Goal: Complete application form

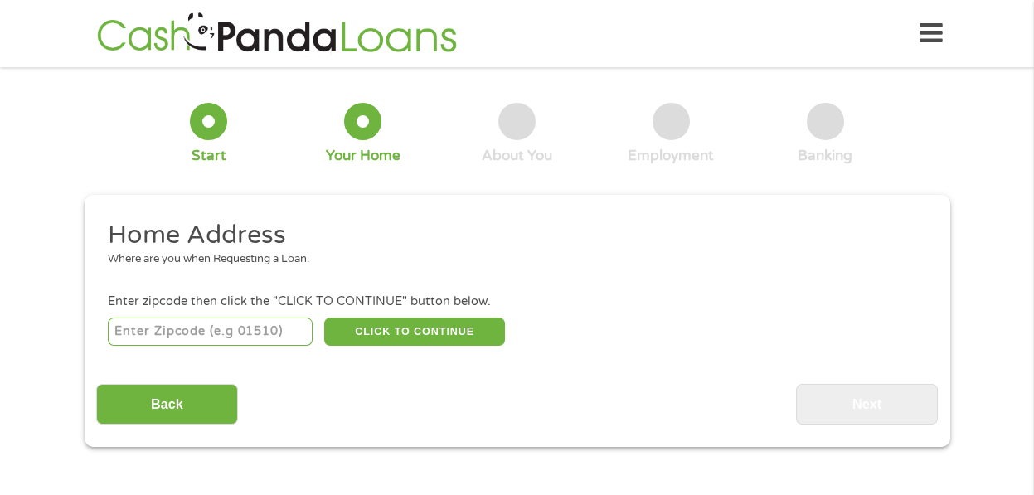
click at [216, 337] on input "number" at bounding box center [210, 332] width 205 height 28
type input "36203"
click at [365, 326] on button "CLICK TO CONTINUE" at bounding box center [414, 332] width 181 height 28
type input "36203"
type input "[GEOGRAPHIC_DATA]"
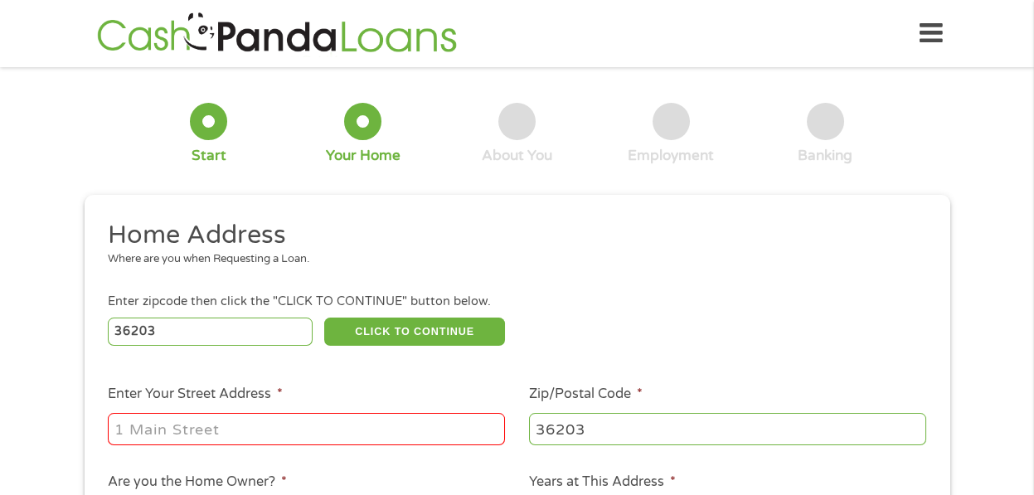
click at [230, 435] on input "Enter Your Street Address *" at bounding box center [306, 429] width 397 height 32
type input "[STREET_ADDRESS]"
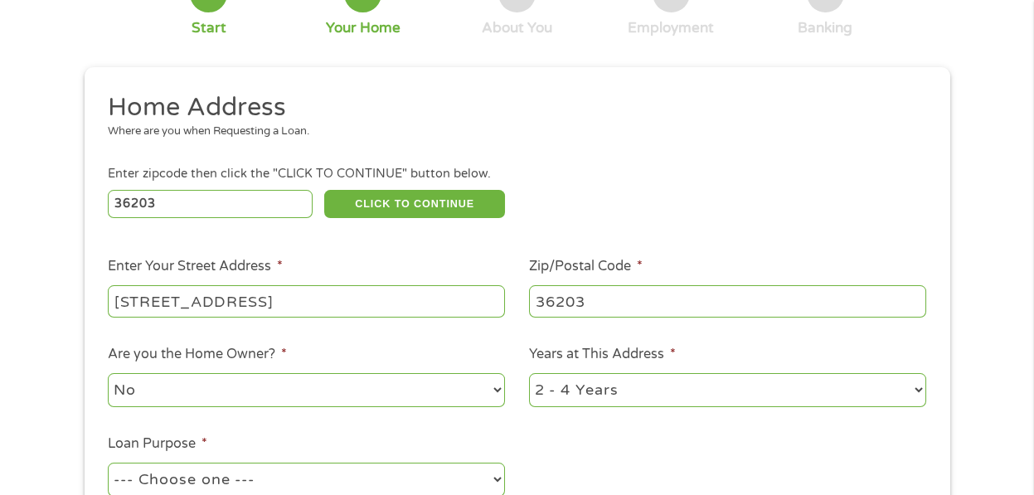
scroll to position [166, 0]
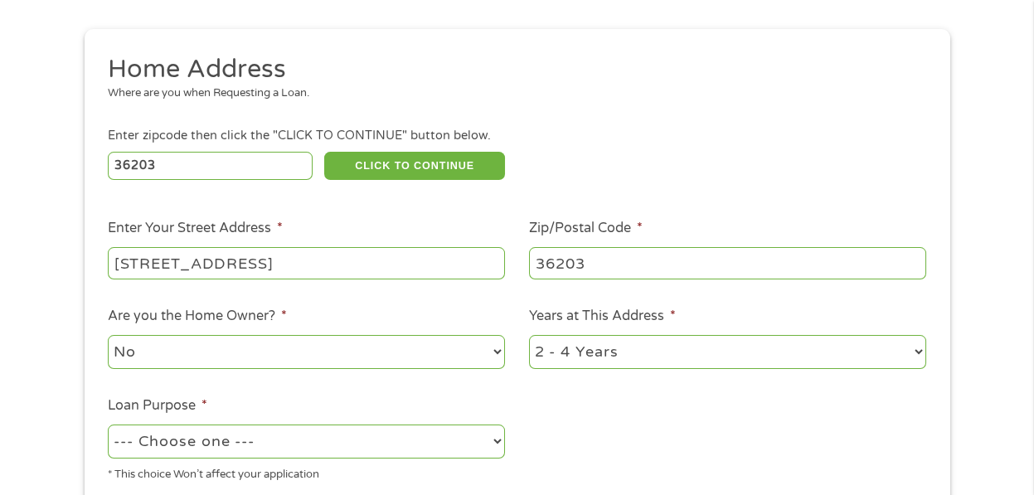
click at [190, 348] on select "No Yes" at bounding box center [306, 352] width 397 height 34
click at [108, 335] on select "No Yes" at bounding box center [306, 352] width 397 height 34
click at [189, 344] on select "No Yes" at bounding box center [306, 352] width 397 height 34
select select "no"
click at [108, 335] on select "No Yes" at bounding box center [306, 352] width 397 height 34
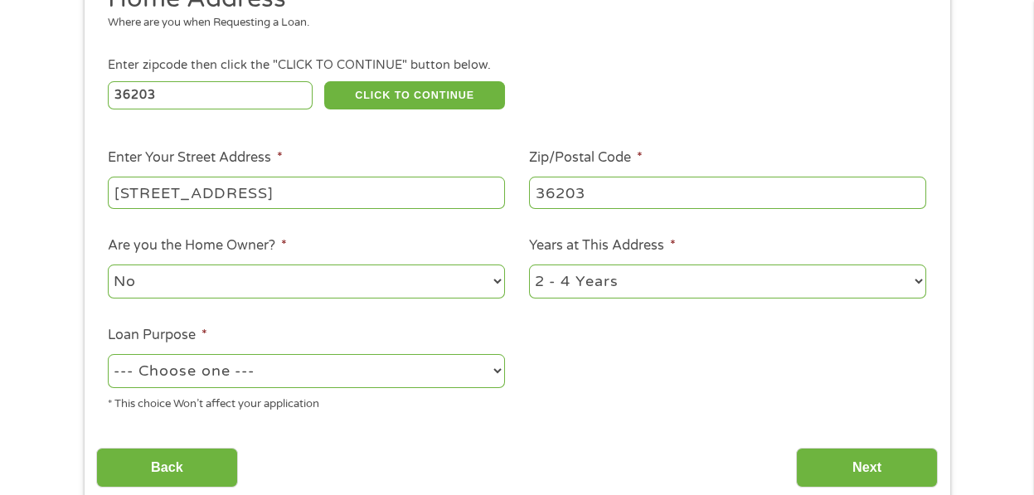
scroll to position [332, 0]
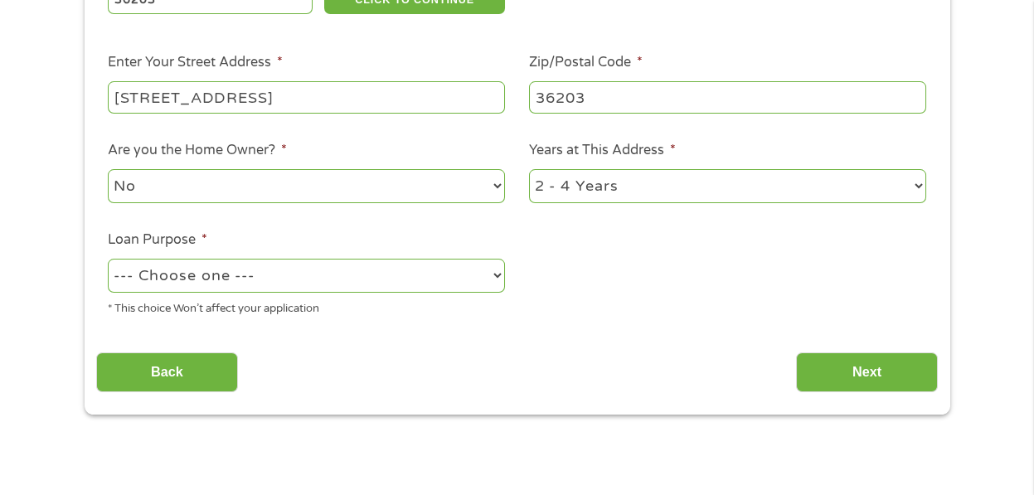
click at [184, 277] on select "--- Choose one --- Pay Bills Debt Consolidation Home Improvement Major Purchase…" at bounding box center [306, 276] width 397 height 34
click at [108, 260] on select "--- Choose one --- Pay Bills Debt Consolidation Home Improvement Major Purchase…" at bounding box center [306, 276] width 397 height 34
click at [218, 281] on select "--- Choose one --- Pay Bills Debt Consolidation Home Improvement Major Purchase…" at bounding box center [306, 276] width 397 height 34
select select "paybills"
click at [108, 260] on select "--- Choose one --- Pay Bills Debt Consolidation Home Improvement Major Purchase…" at bounding box center [306, 276] width 397 height 34
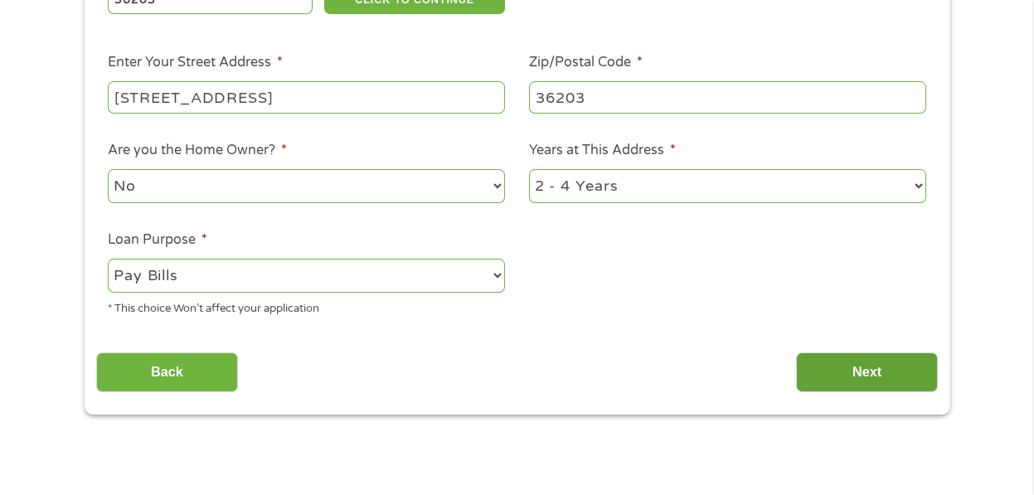
click at [850, 377] on input "Next" at bounding box center [867, 373] width 142 height 41
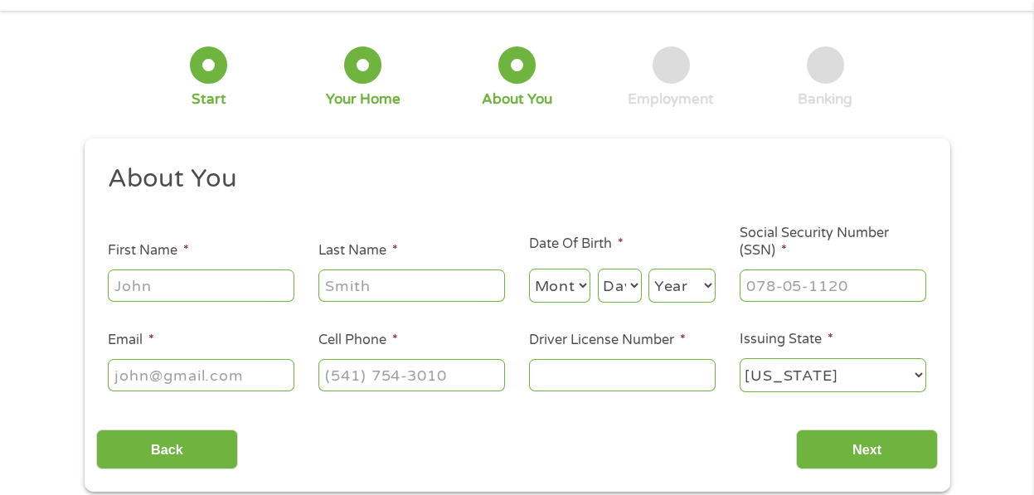
scroll to position [82, 0]
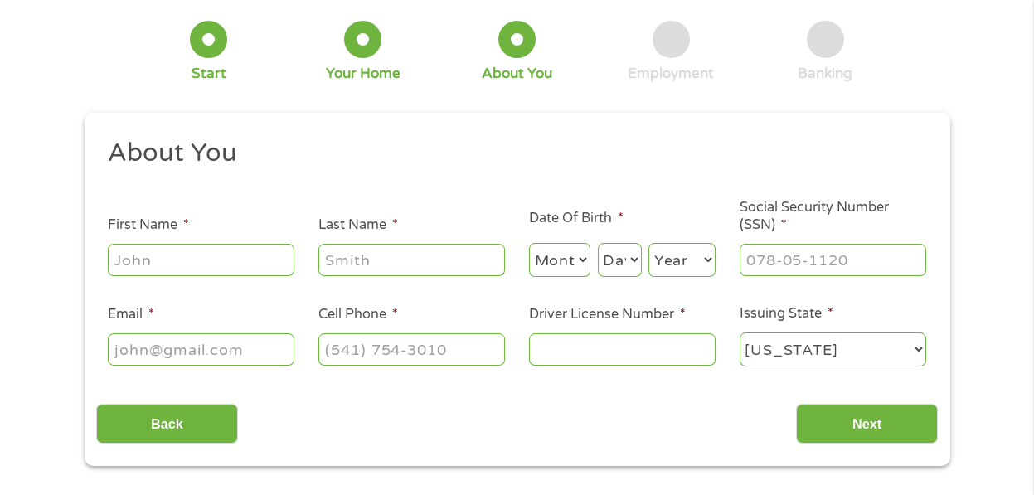
click at [171, 270] on input "First Name *" at bounding box center [201, 260] width 187 height 32
type input "[PERSON_NAME]"
select select "1"
select select "30"
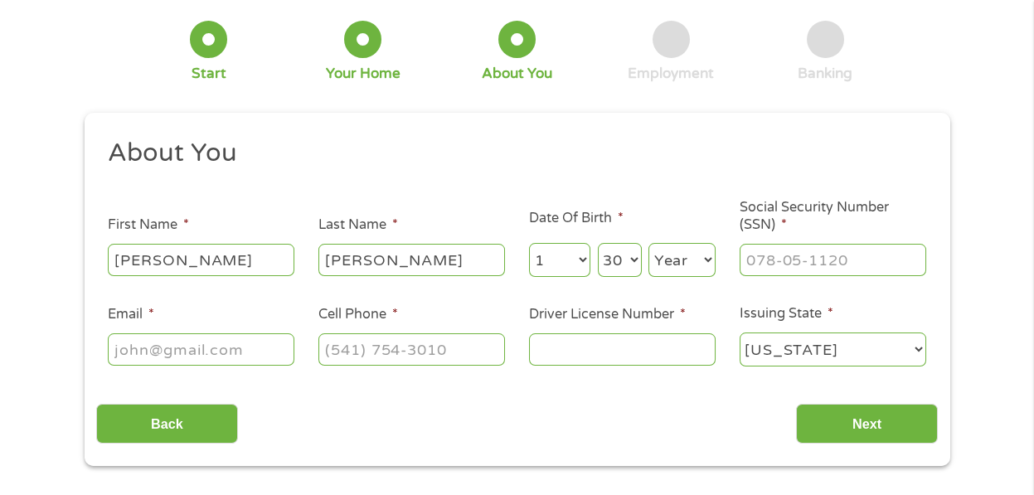
select select "1992"
type input "[EMAIL_ADDRESS][DOMAIN_NAME]"
type input "[PHONE_NUMBER]"
click at [771, 273] on input "___-__-____" at bounding box center [833, 260] width 187 height 32
type input "418-39-0789"
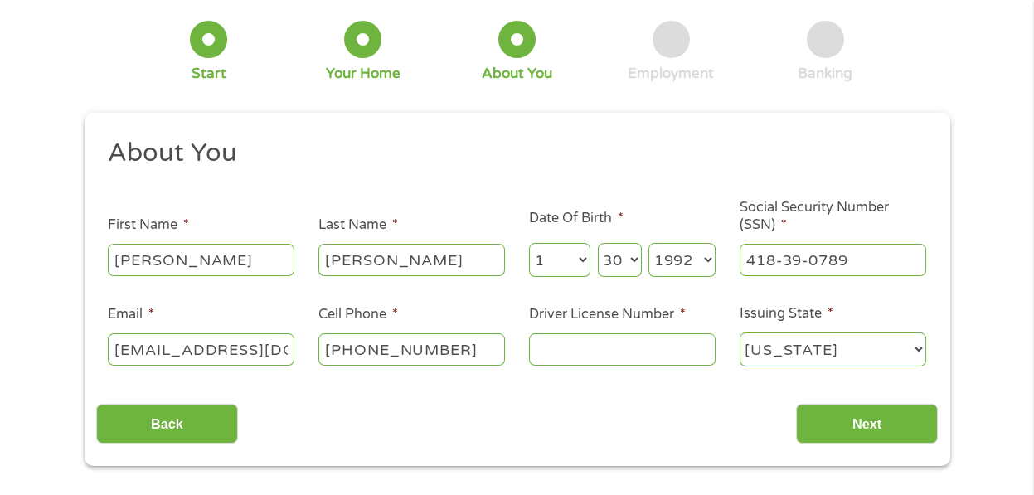
drag, startPoint x: 453, startPoint y: 347, endPoint x: 257, endPoint y: 343, distance: 195.8
click at [257, 343] on ul "About You This field is hidden when viewing the form Title * --- Choose one ---…" at bounding box center [517, 259] width 842 height 245
type input "[PHONE_NUMBER]"
click at [566, 351] on input "Driver License Number *" at bounding box center [622, 349] width 187 height 32
type input "8090341"
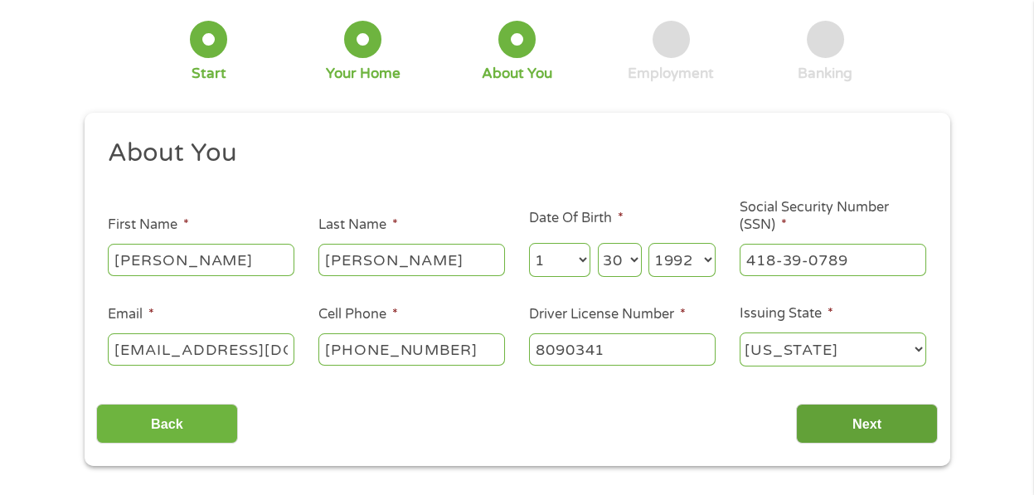
click at [890, 427] on input "Next" at bounding box center [867, 424] width 142 height 41
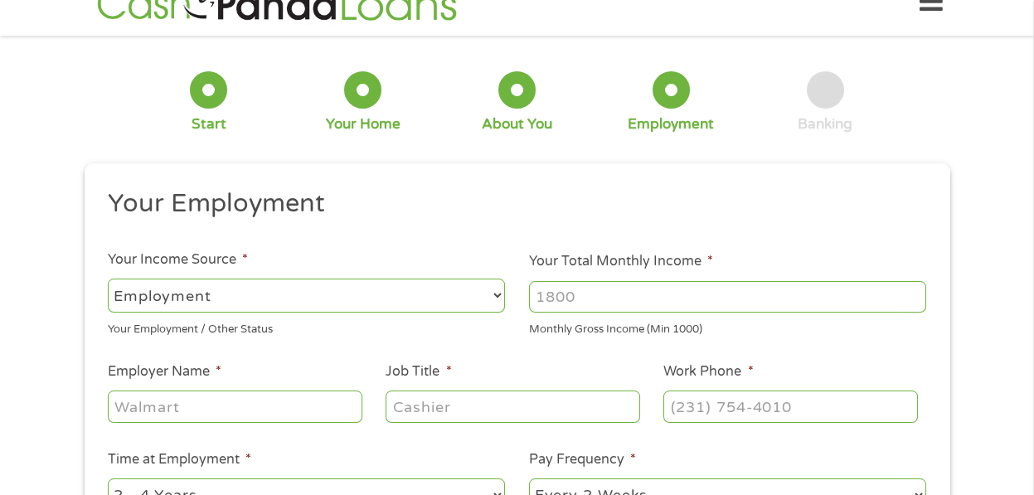
scroll to position [0, 0]
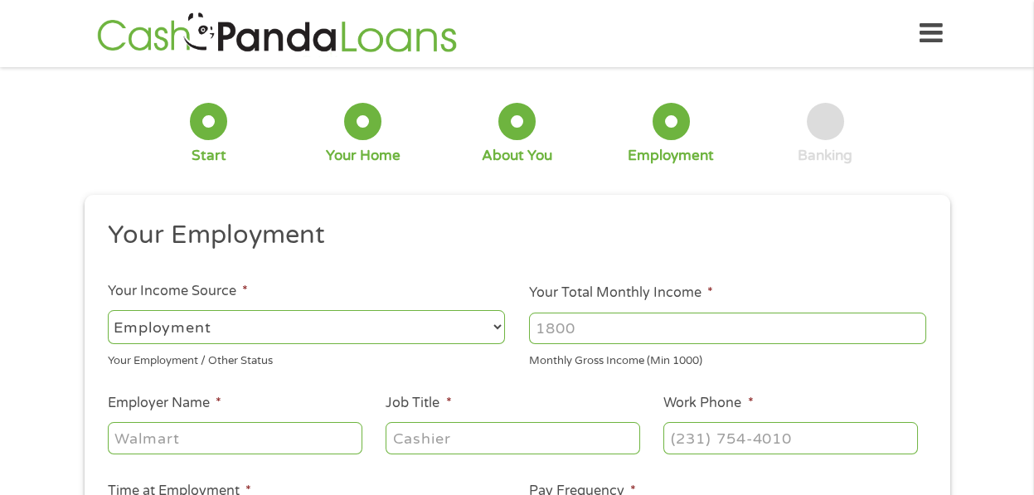
click at [344, 333] on select "--- Choose one --- Employment [DEMOGRAPHIC_DATA] Benefits" at bounding box center [306, 327] width 397 height 34
click at [605, 332] on input "Your Total Monthly Income *" at bounding box center [727, 329] width 397 height 32
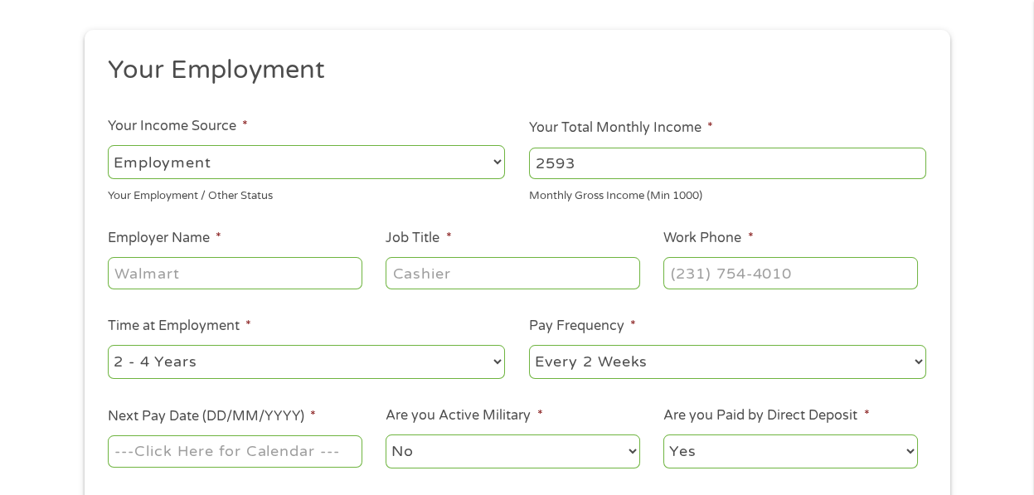
scroll to position [166, 0]
type input "2593"
click at [218, 279] on input "Employer Name *" at bounding box center [235, 272] width 254 height 32
type input "Talladega County Comissions"
type input "Clerk"
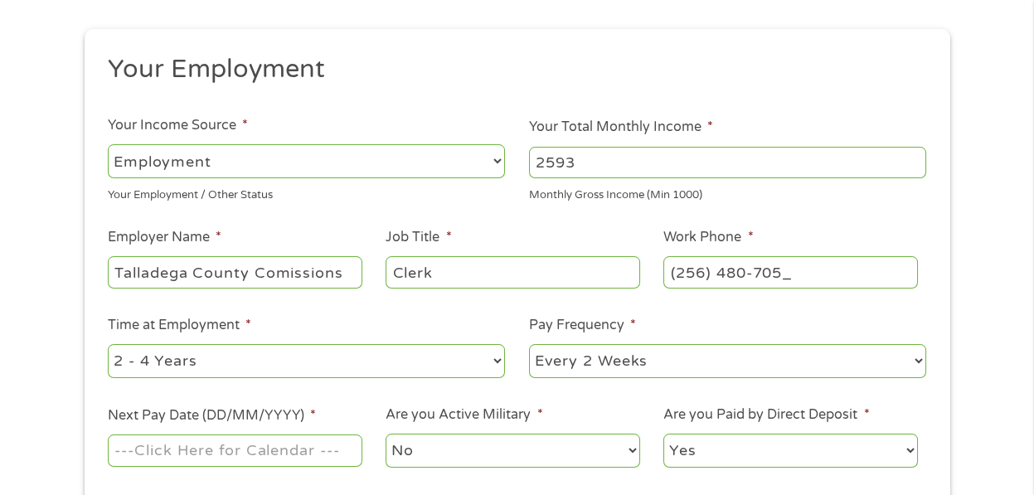
type input "[PHONE_NUMBER]"
select select "60months"
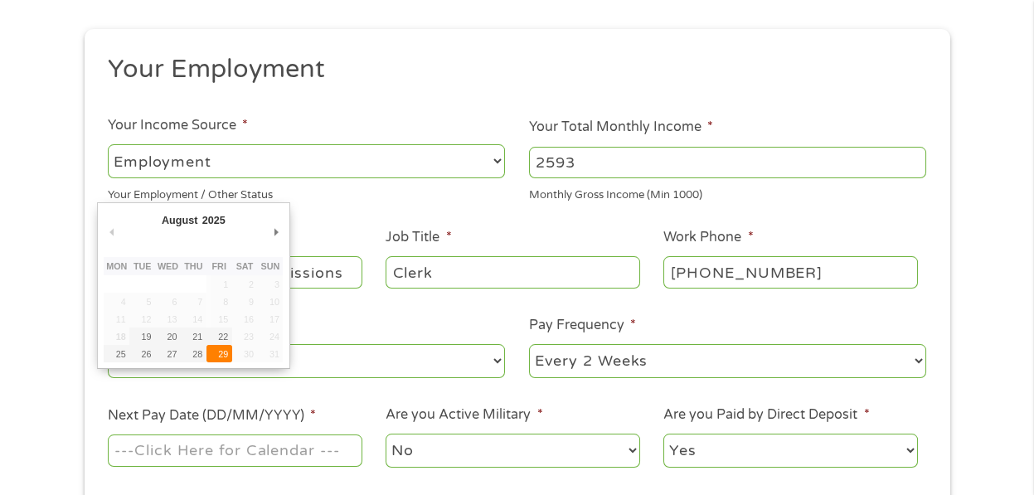
type input "[DATE]"
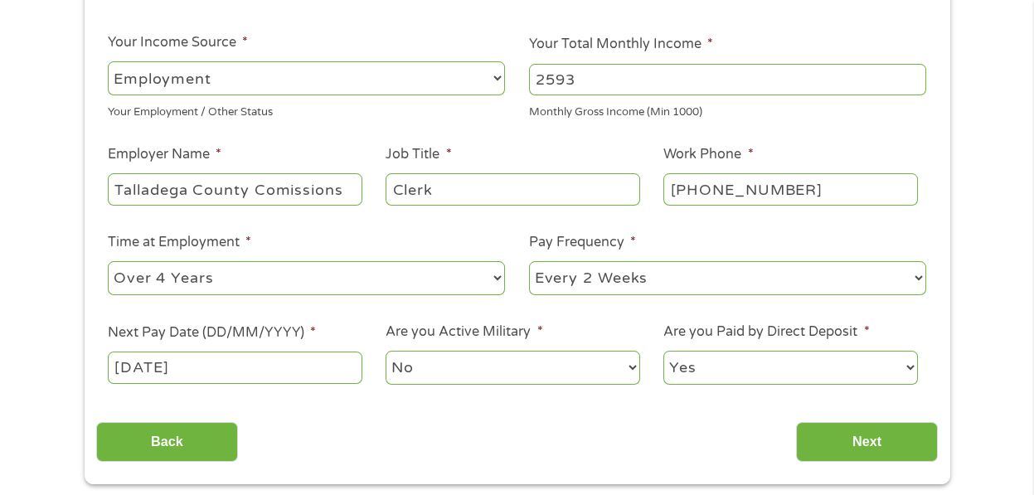
scroll to position [332, 0]
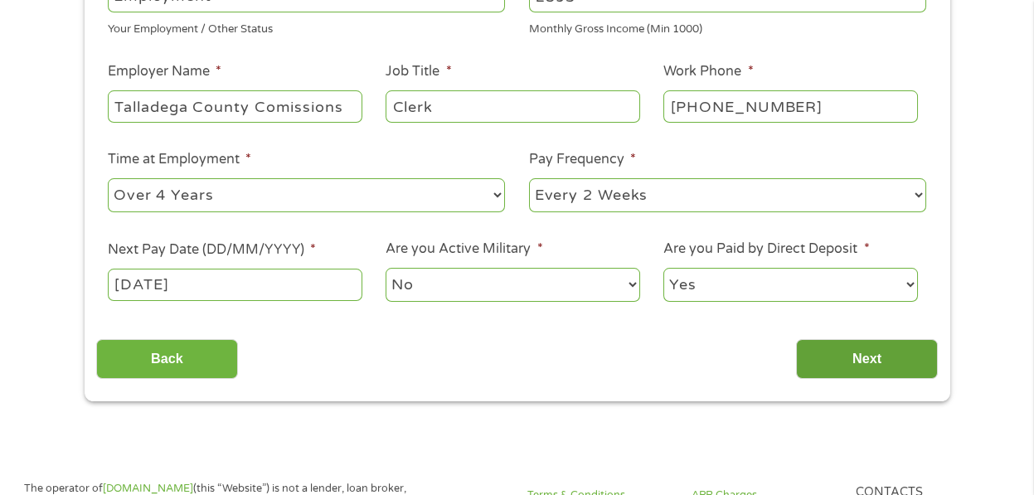
click at [827, 369] on input "Next" at bounding box center [867, 359] width 142 height 41
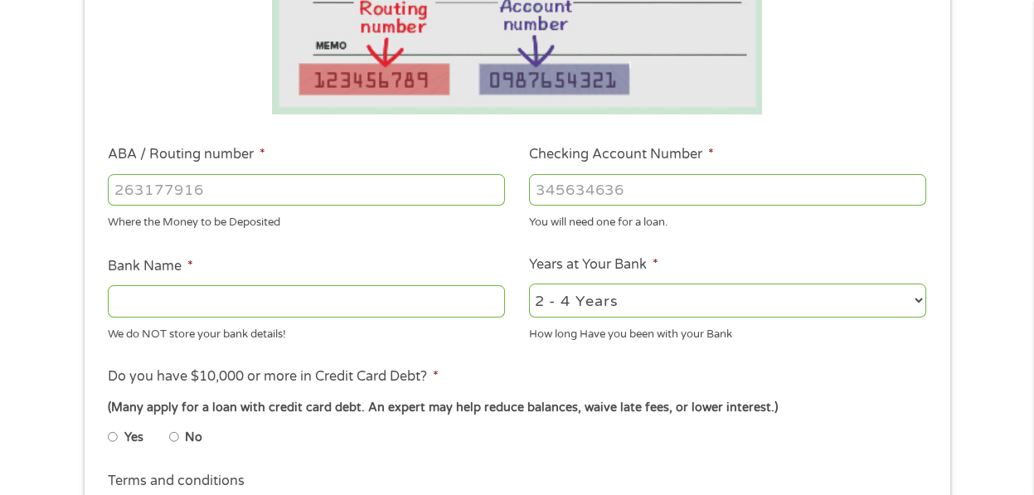
scroll to position [414, 0]
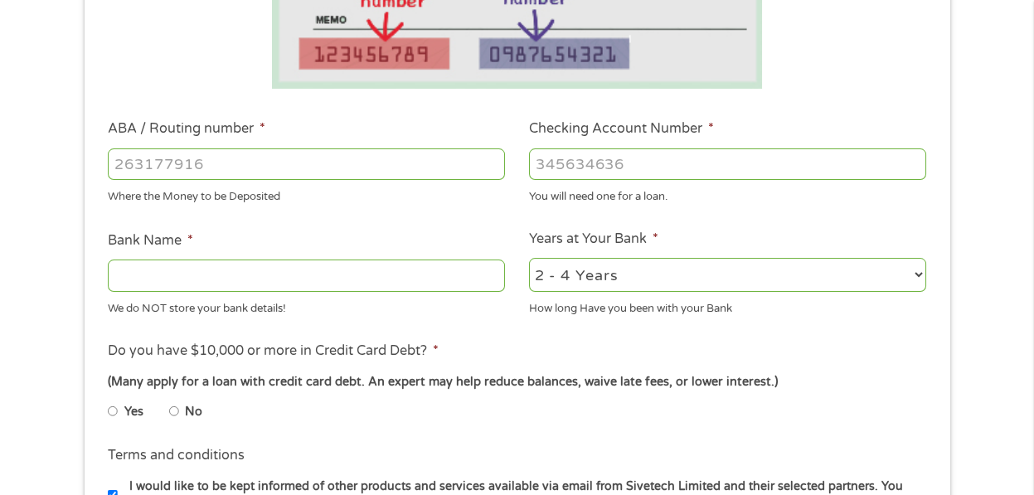
click at [280, 164] on input "ABA / Routing number *" at bounding box center [306, 164] width 397 height 32
type input "262284431"
type input "ALA TEACHERS CU"
type input "262284431"
click at [584, 153] on input "Checking Account Number *" at bounding box center [727, 164] width 397 height 32
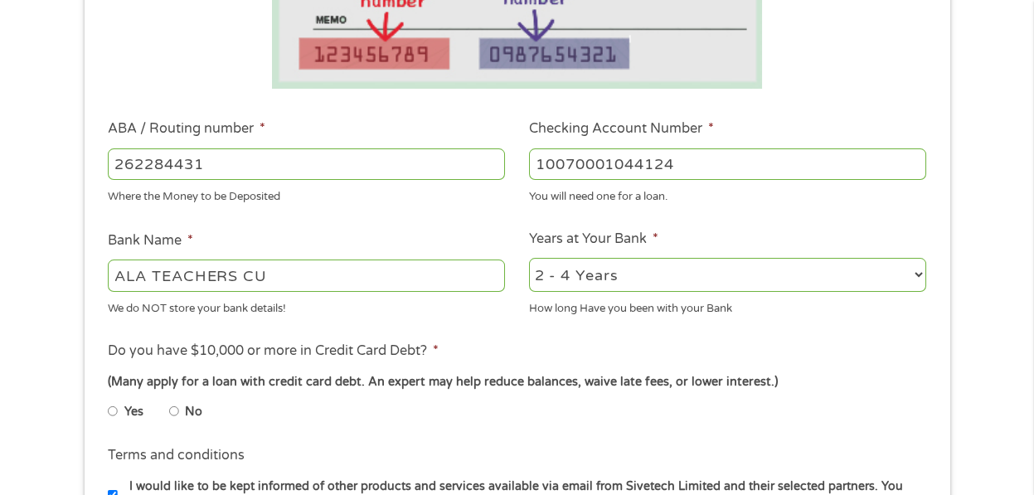
type input "10070001044124"
click at [617, 286] on select "2 - 4 Years 6 - 12 Months 1 - 2 Years Over 4 Years" at bounding box center [727, 275] width 397 height 34
select select "12months"
click at [529, 258] on select "2 - 4 Years 6 - 12 Months 1 - 2 Years Over 4 Years" at bounding box center [727, 275] width 397 height 34
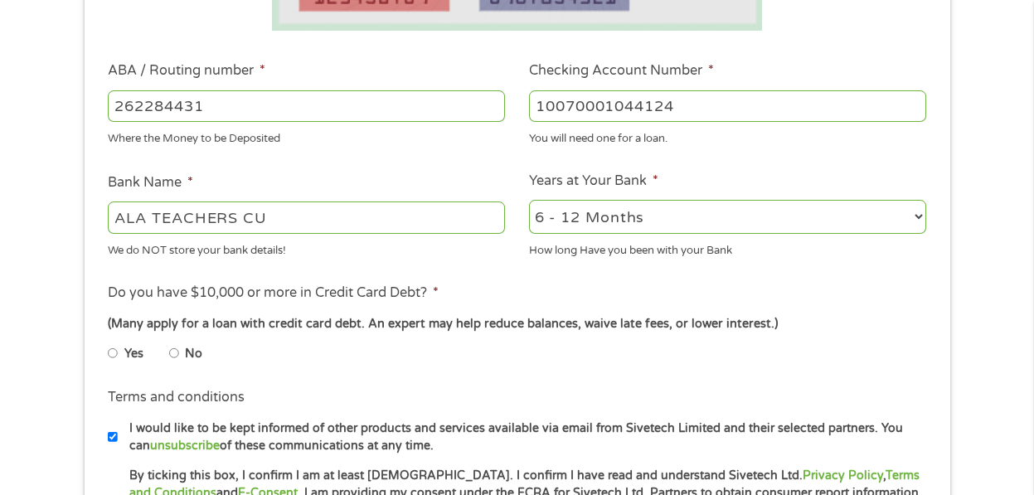
scroll to position [498, 0]
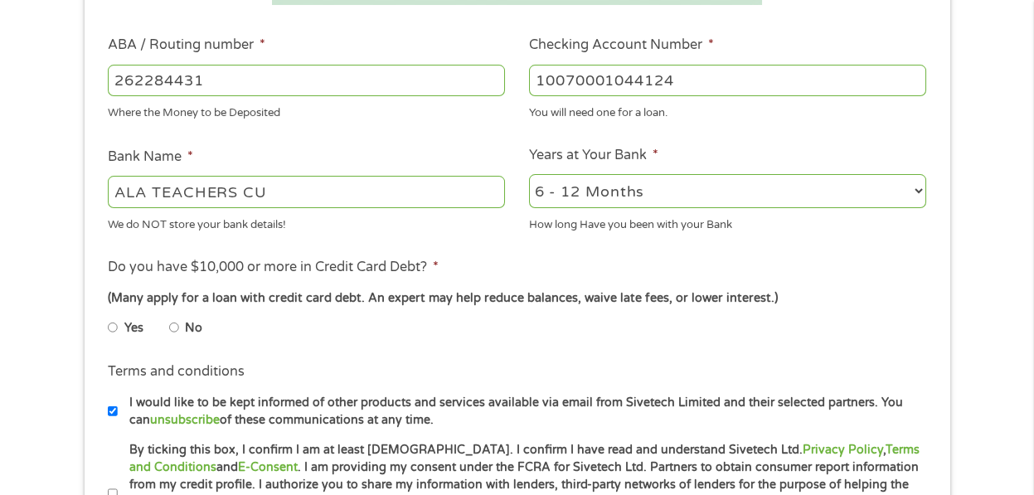
click at [173, 328] on input "No" at bounding box center [174, 327] width 10 height 27
radio input "true"
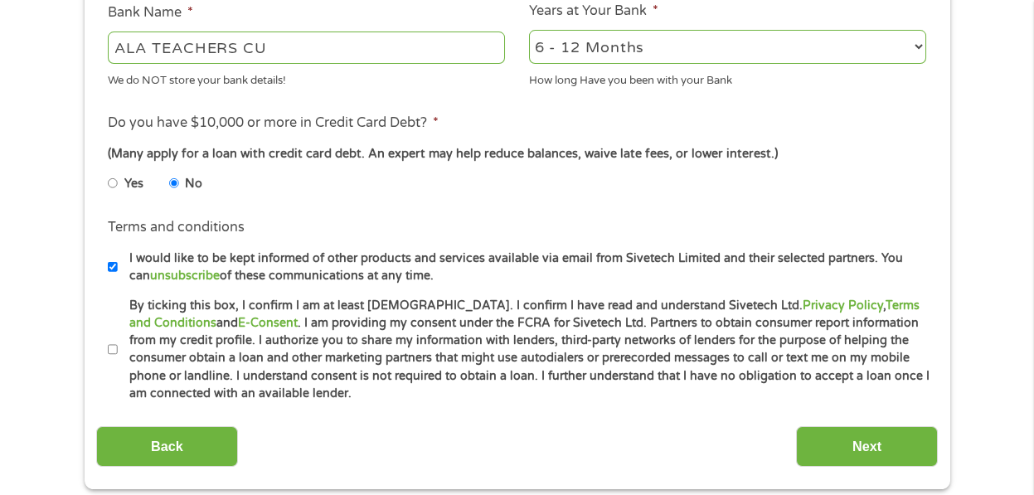
scroll to position [664, 0]
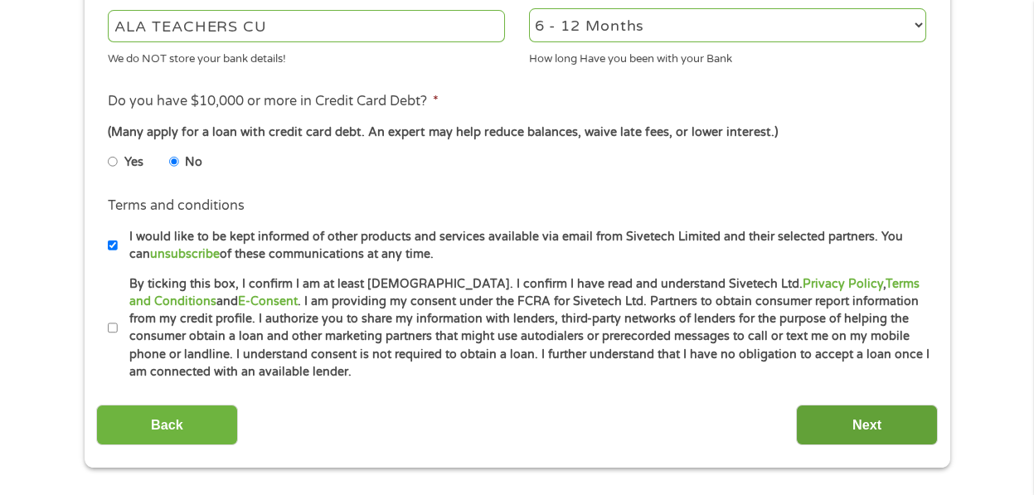
click at [886, 423] on input "Next" at bounding box center [867, 425] width 142 height 41
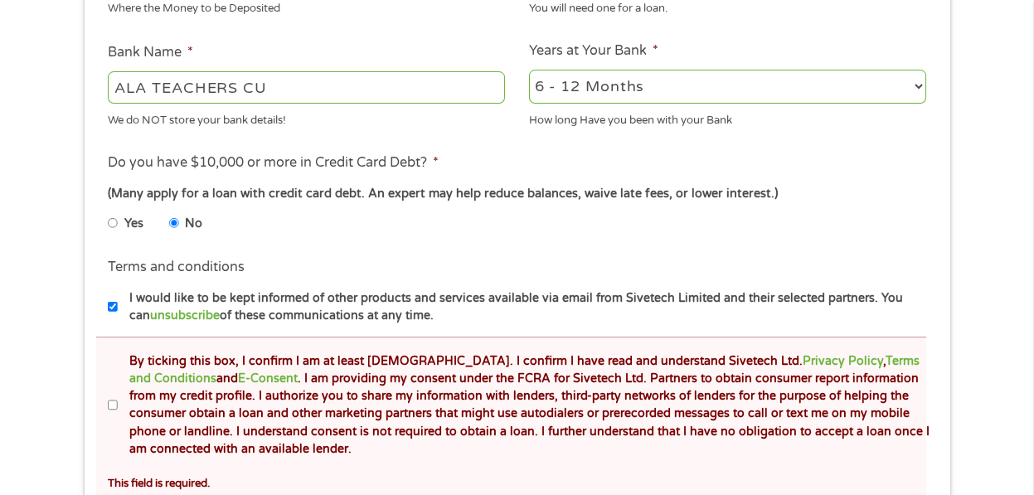
scroll to position [746, 0]
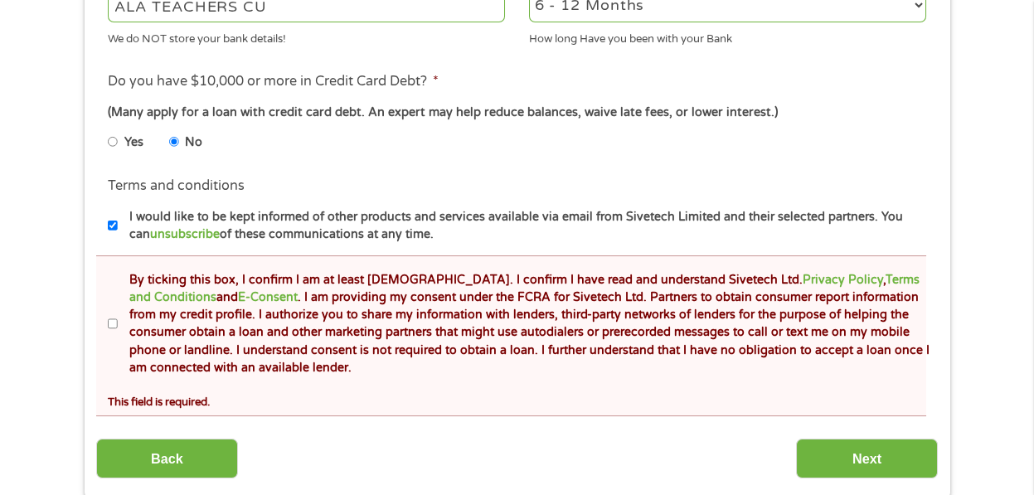
click at [114, 326] on input "By ticking this box, I confirm I am at least [DEMOGRAPHIC_DATA]. I confirm I ha…" at bounding box center [113, 324] width 10 height 27
checkbox input "true"
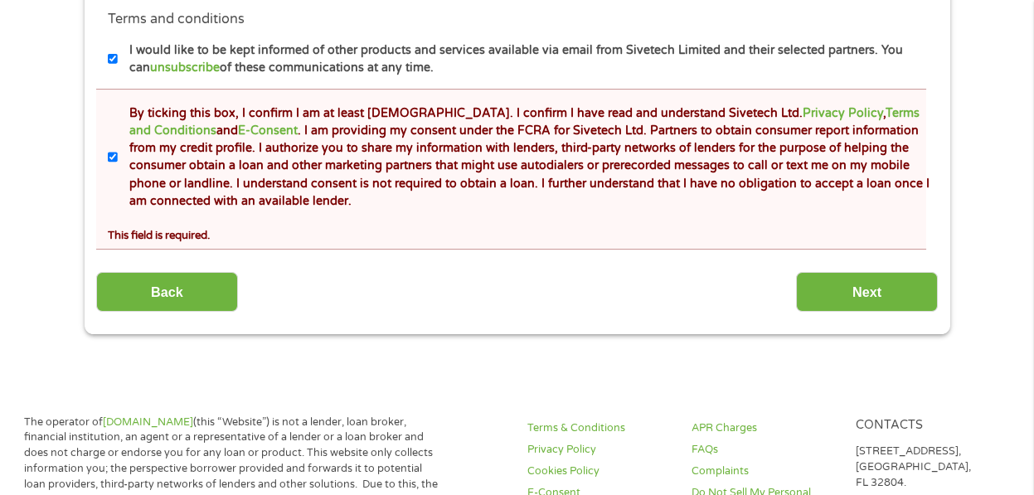
scroll to position [829, 0]
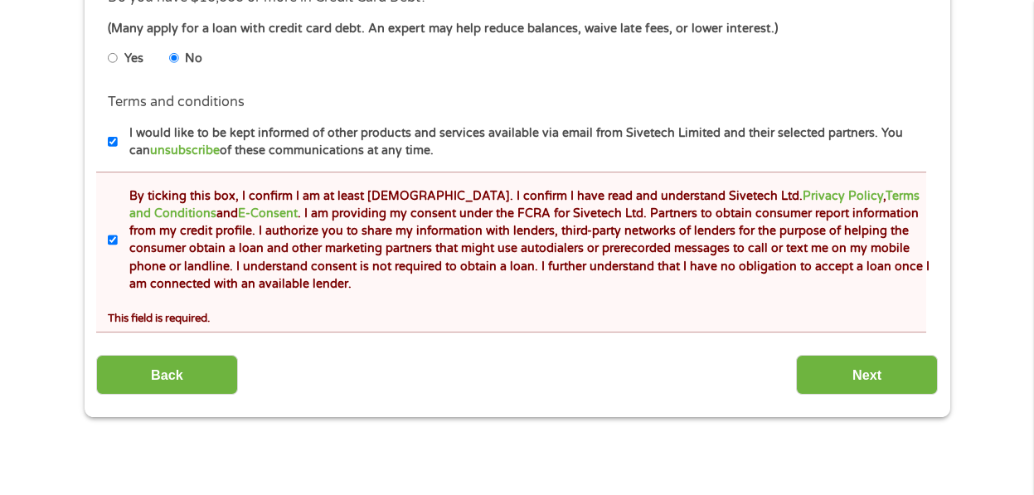
click at [841, 385] on input "Next" at bounding box center [867, 375] width 142 height 41
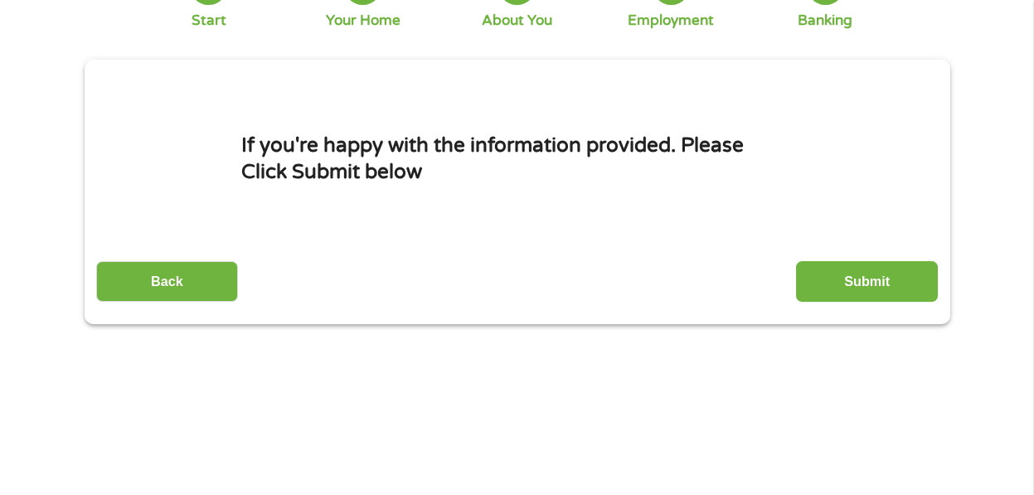
scroll to position [0, 0]
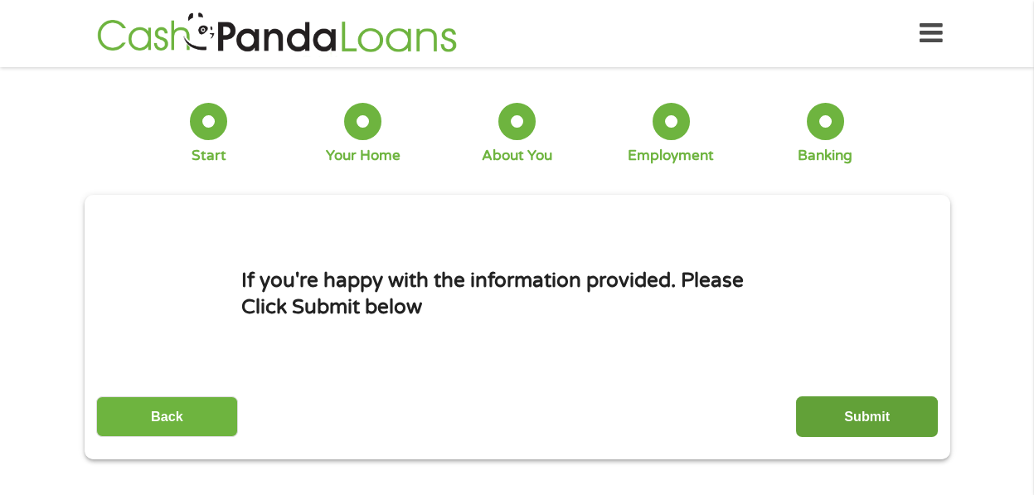
click at [839, 419] on input "Submit" at bounding box center [867, 416] width 142 height 41
